Goal: Task Accomplishment & Management: Complete application form

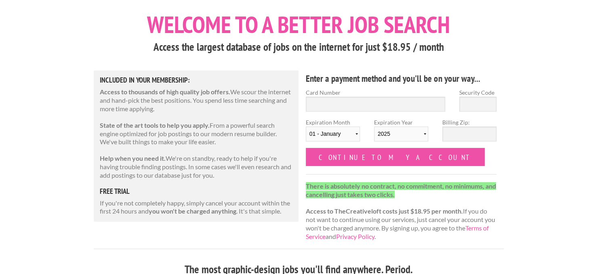
scroll to position [40, 0]
click at [104, 205] on p "If you're not completely happy, simply cancel your account within the first 24 …" at bounding box center [196, 207] width 193 height 17
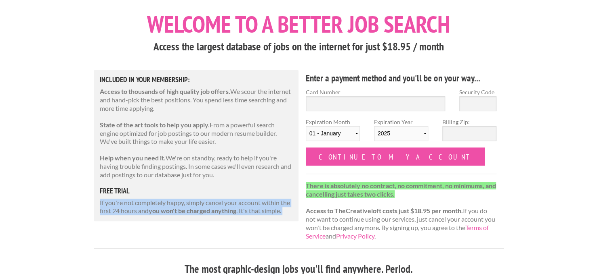
click at [104, 205] on p "If you're not completely happy, simply cancel your account within the first 24 …" at bounding box center [196, 207] width 193 height 17
click at [159, 207] on p "If you're not completely happy, simply cancel your account within the first 24 …" at bounding box center [196, 207] width 193 height 17
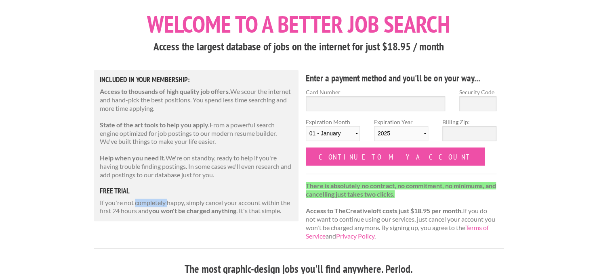
click at [159, 207] on p "If you're not completely happy, simply cancel your account within the first 24 …" at bounding box center [196, 207] width 193 height 17
click at [218, 210] on strong "you won't be charged anything" at bounding box center [193, 211] width 88 height 8
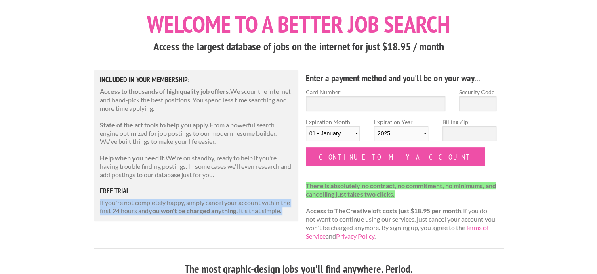
click at [218, 210] on strong "you won't be charged anything" at bounding box center [193, 211] width 88 height 8
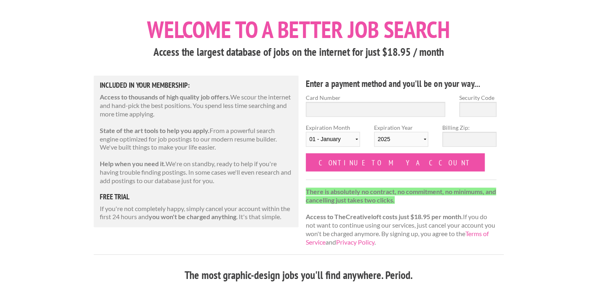
scroll to position [0, 0]
